Goal: Task Accomplishment & Management: Manage account settings

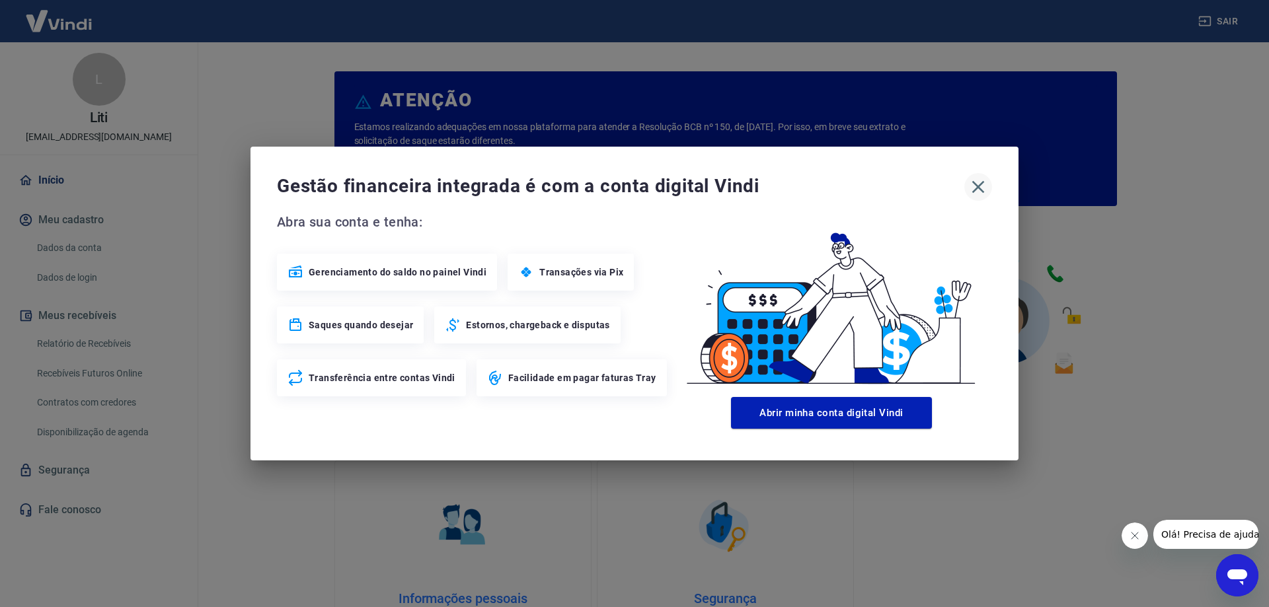
click at [978, 186] on icon "button" at bounding box center [978, 186] width 21 height 21
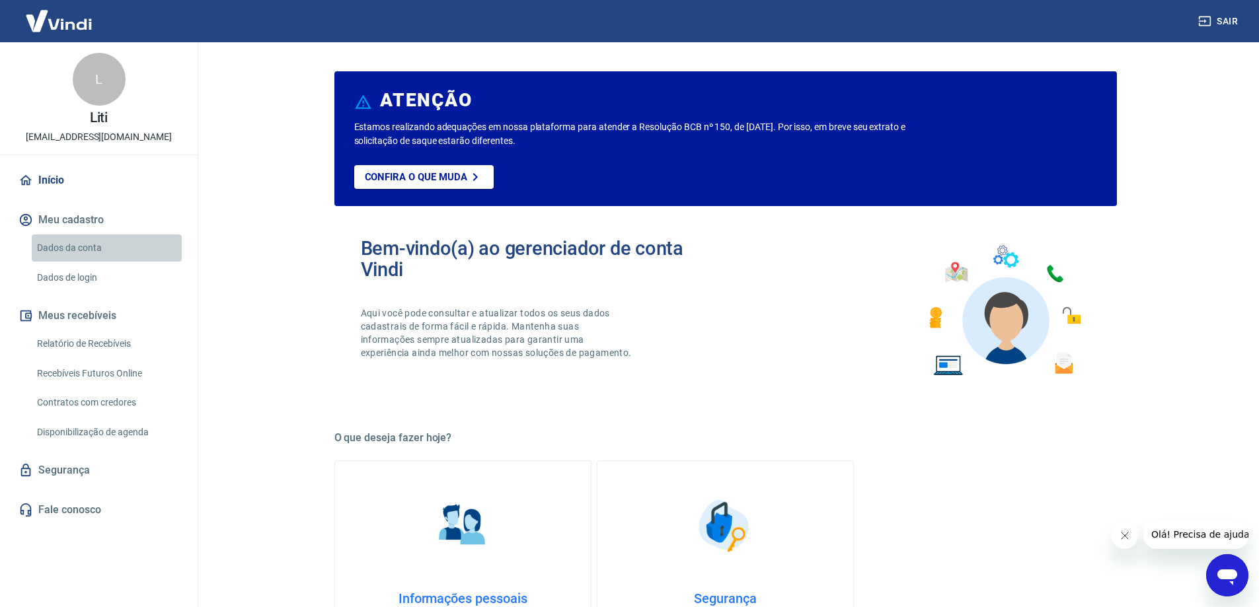
click at [63, 244] on link "Dados da conta" at bounding box center [107, 248] width 150 height 27
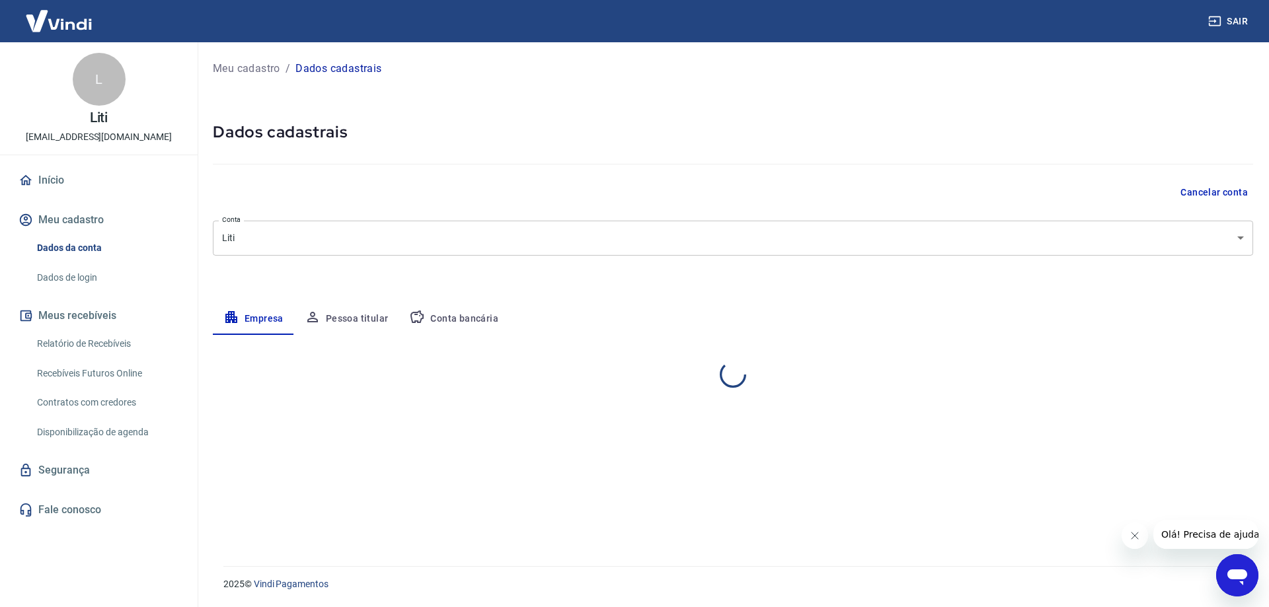
select select "SP"
select select "business"
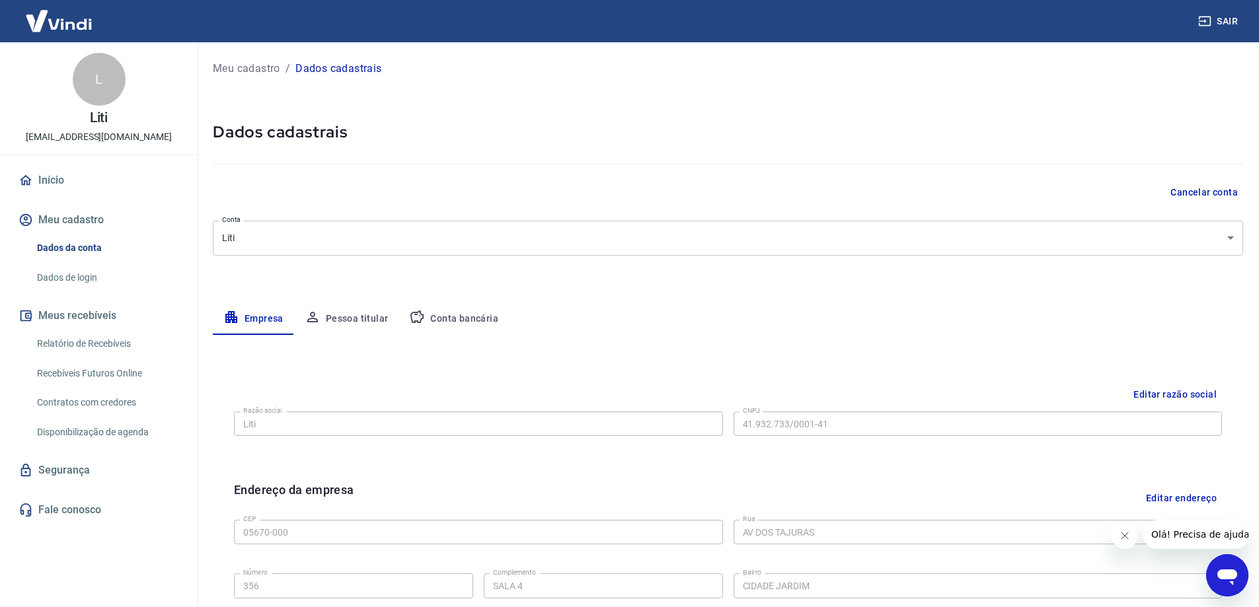
click at [114, 371] on link "Recebíveis Futuros Online" at bounding box center [107, 373] width 150 height 27
